Goal: Find specific page/section: Find specific page/section

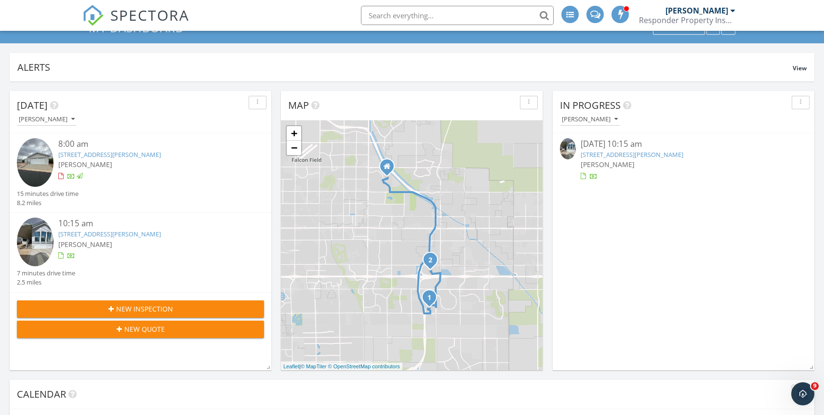
click at [642, 162] on div "[PERSON_NAME]" at bounding box center [684, 165] width 206 height 10
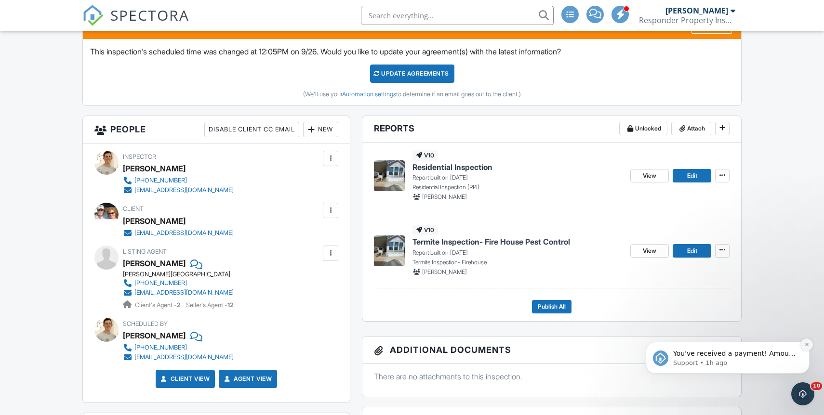
click at [808, 342] on icon "Dismiss notification" at bounding box center [806, 344] width 5 height 5
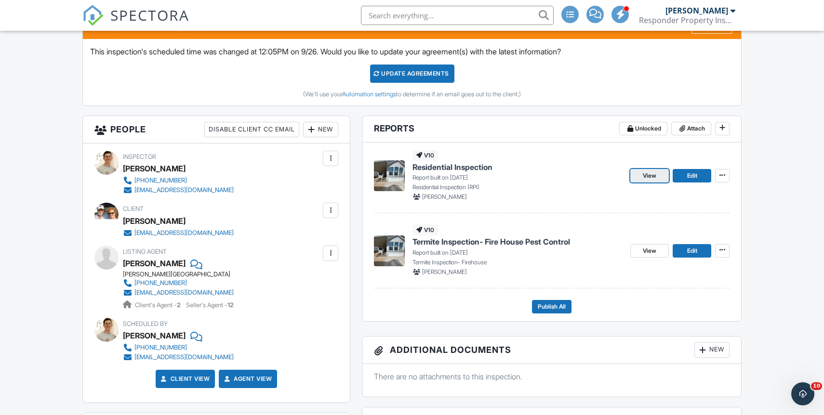
click at [638, 177] on link "View" at bounding box center [649, 175] width 39 height 13
